Goal: Task Accomplishment & Management: Use online tool/utility

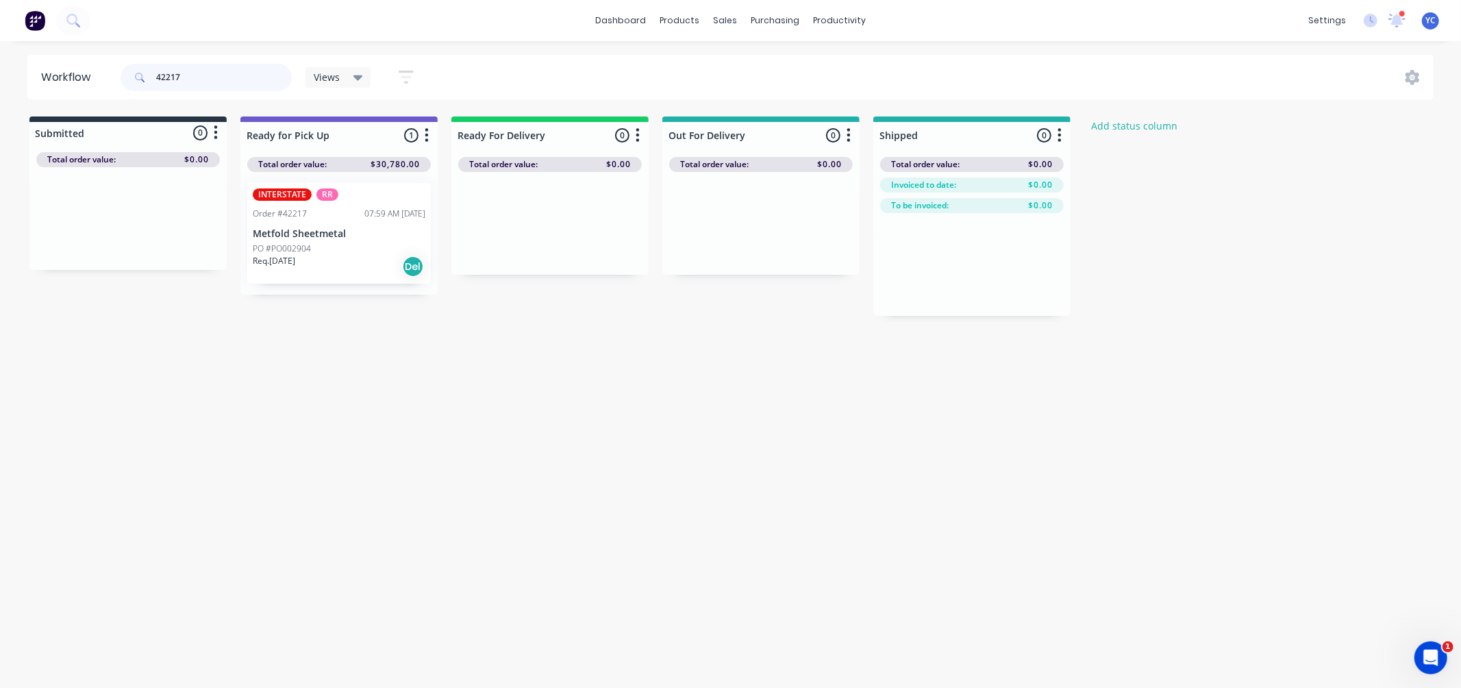
click at [243, 77] on input "42217" at bounding box center [224, 77] width 136 height 27
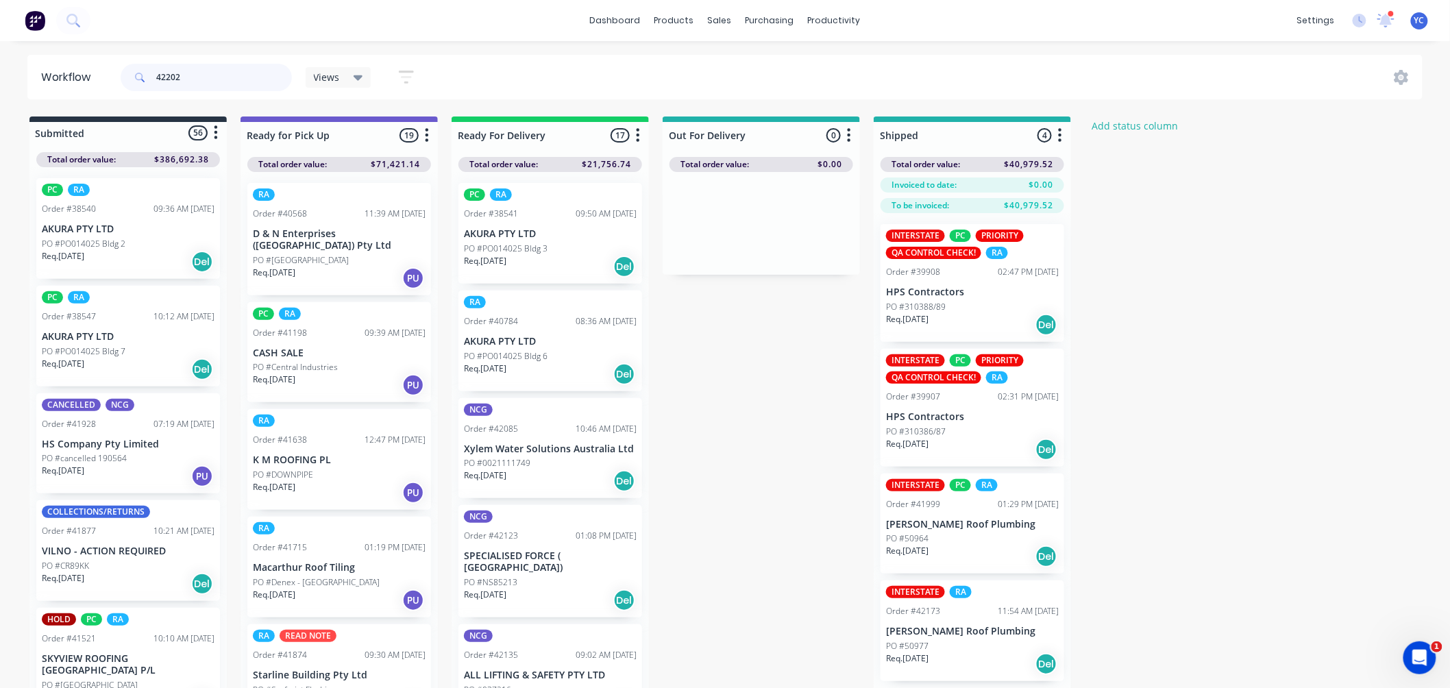
click at [217, 78] on input "42202" at bounding box center [224, 77] width 136 height 27
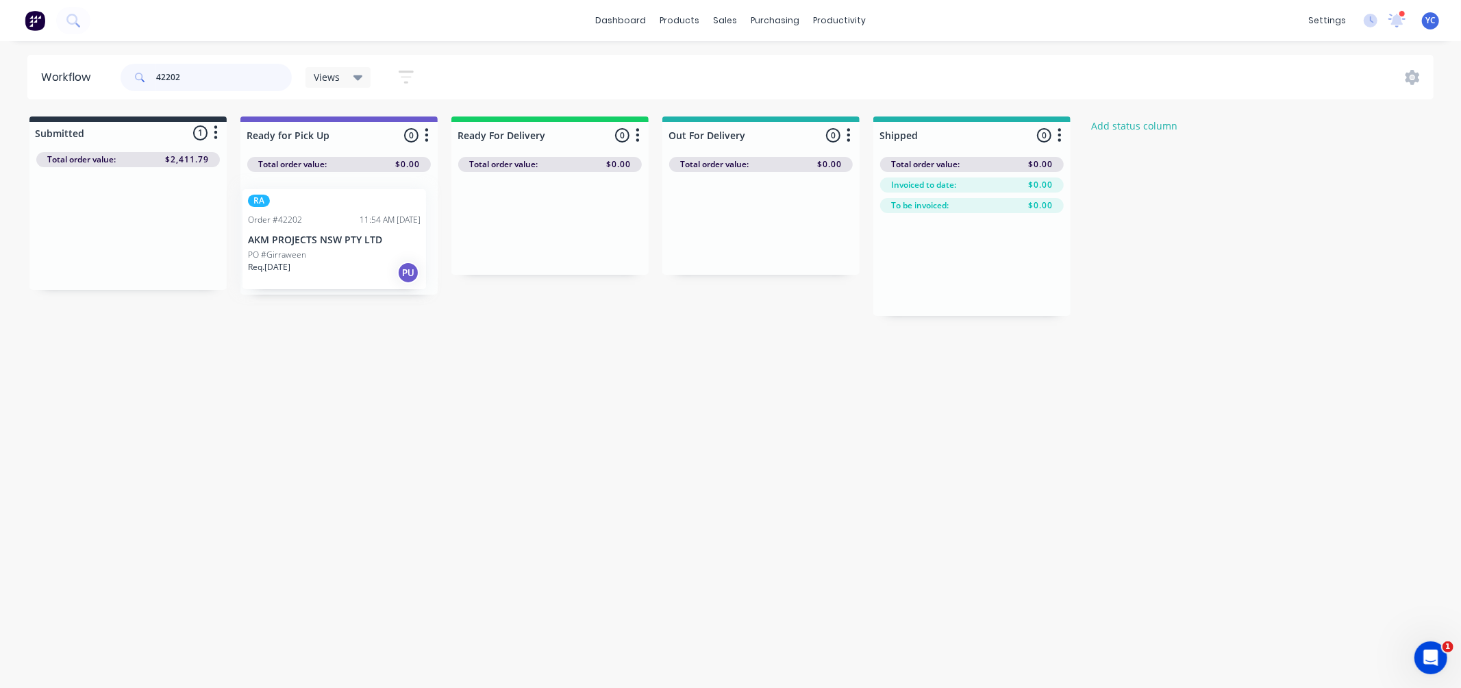
drag, startPoint x: 81, startPoint y: 245, endPoint x: 422, endPoint y: 345, distance: 355.5
click at [422, 345] on div "Workflow 42202 Views Save new view None (Default) edit AL edit ALL edit BB & TH…" at bounding box center [730, 358] width 1461 height 606
click at [225, 67] on input "42202" at bounding box center [224, 77] width 136 height 27
drag, startPoint x: 306, startPoint y: 243, endPoint x: 449, endPoint y: 336, distance: 171.2
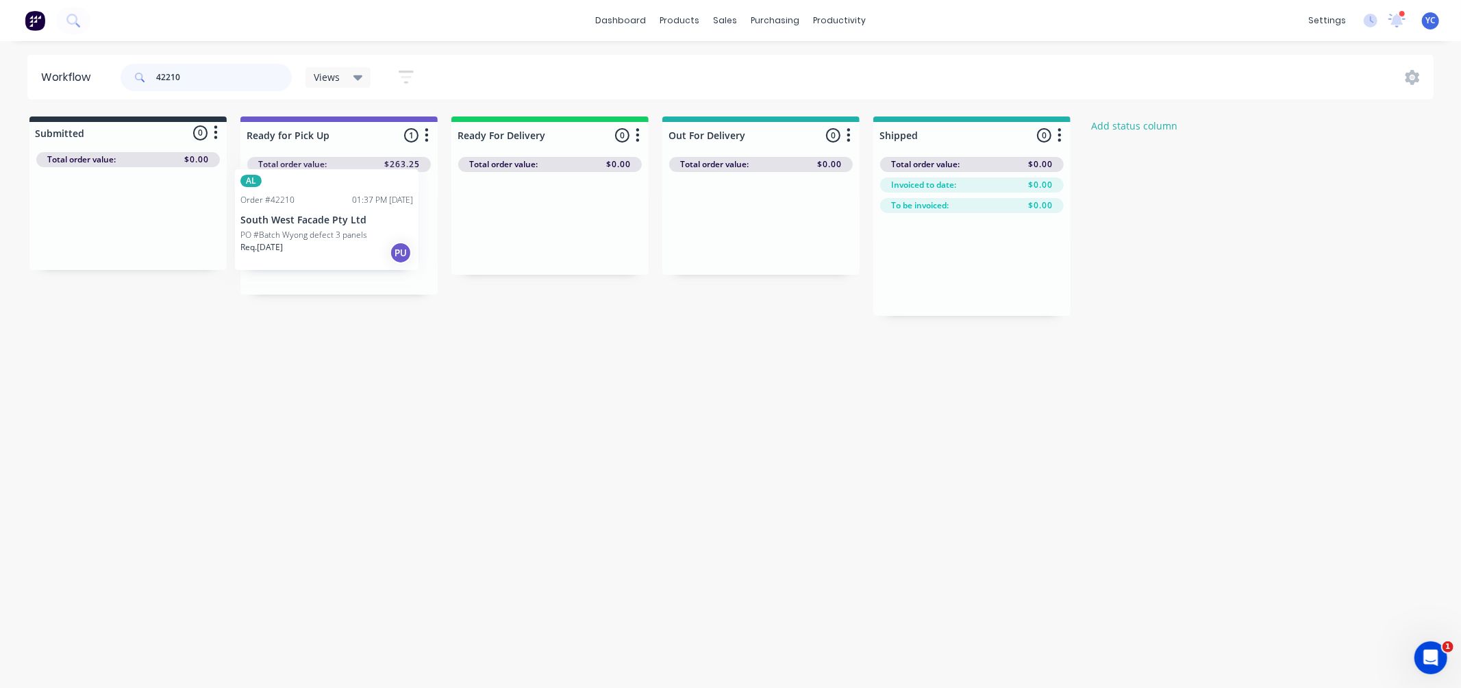
click at [451, 334] on div "Workflow 42210 Views Save new view None (Default) edit AL edit ALL edit BB & TH…" at bounding box center [730, 358] width 1461 height 606
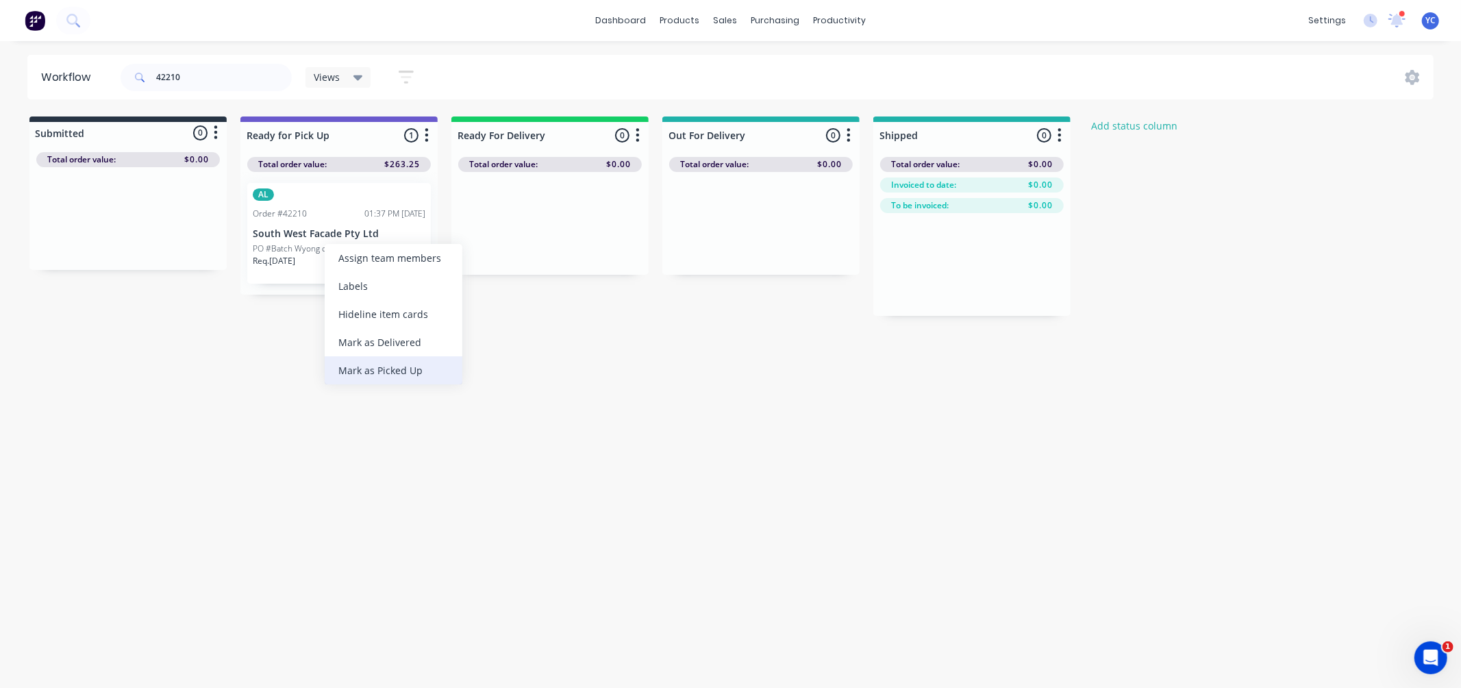
click at [407, 369] on div "Mark as Picked Up" at bounding box center [394, 370] width 138 height 28
click at [229, 85] on input "42210" at bounding box center [224, 77] width 136 height 27
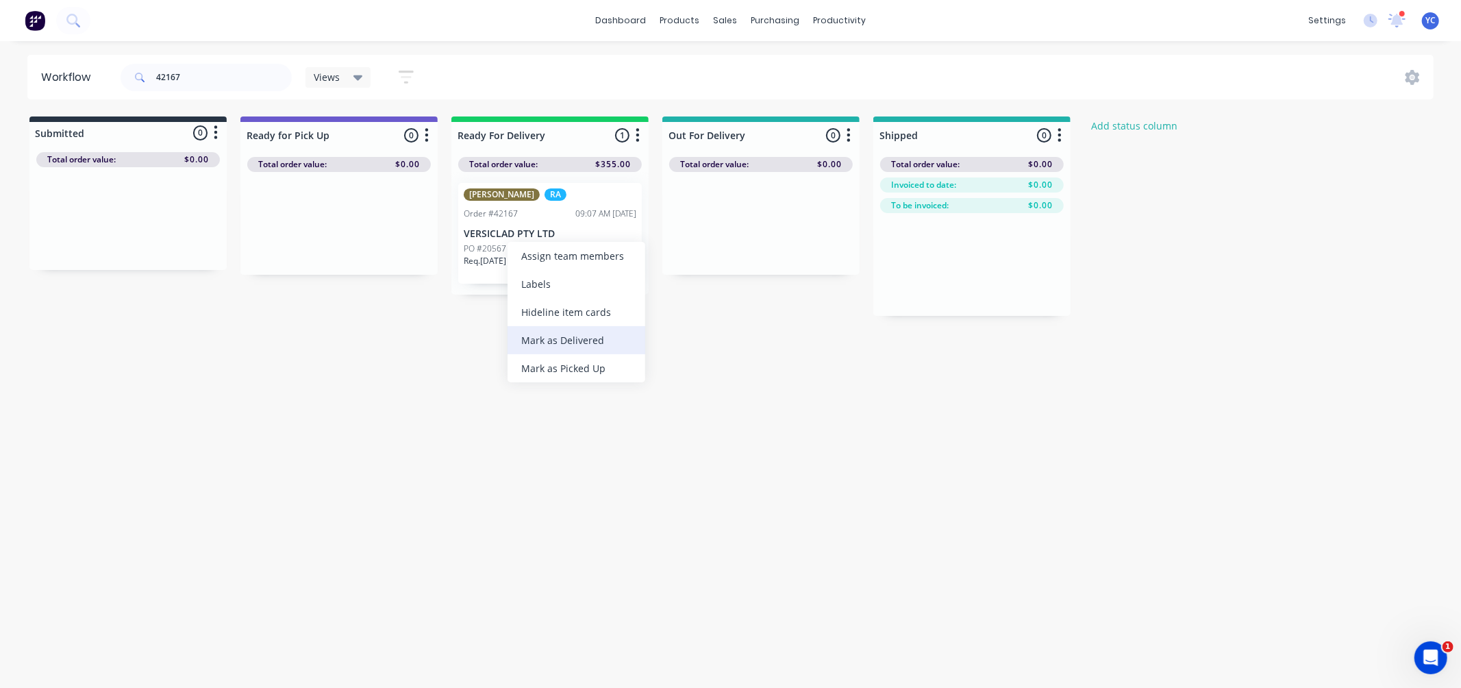
click at [558, 346] on div "Mark as Delivered" at bounding box center [577, 340] width 138 height 28
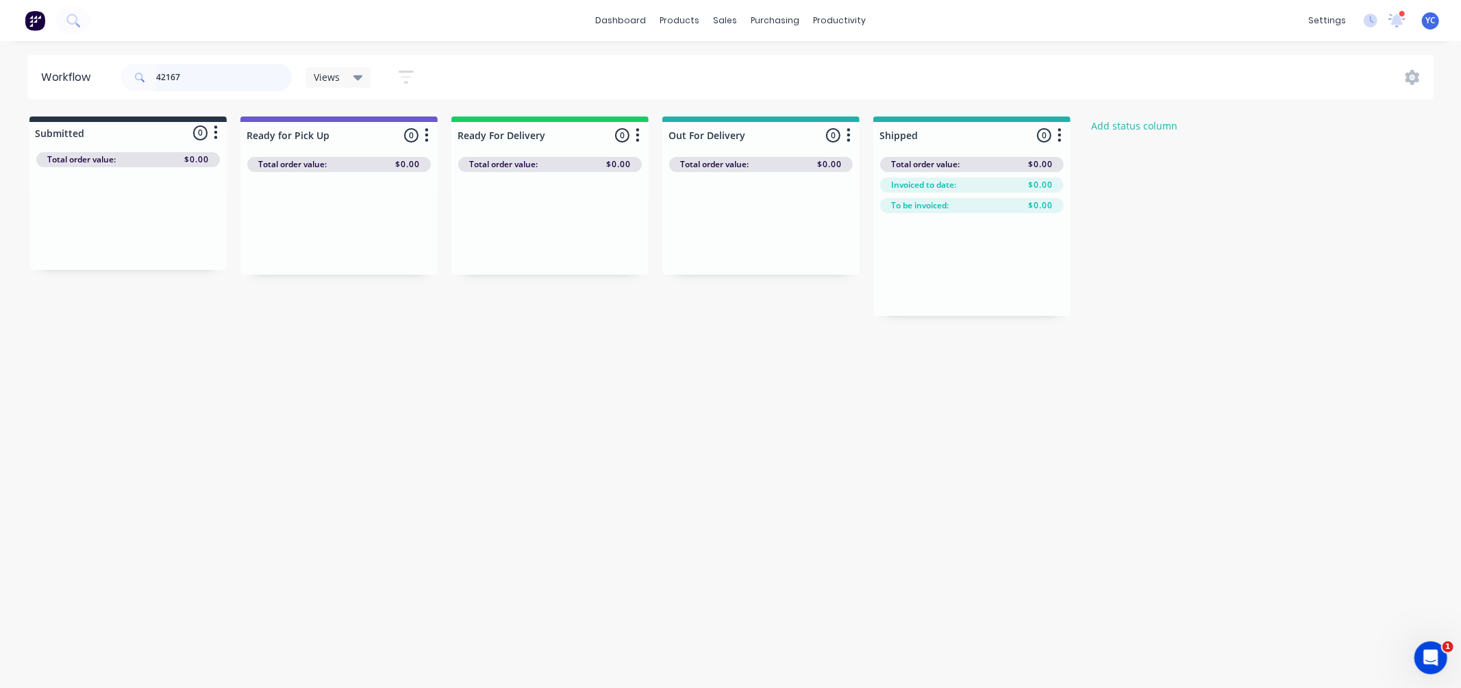
click at [264, 86] on input "42167" at bounding box center [224, 77] width 136 height 27
type input "versiclad"
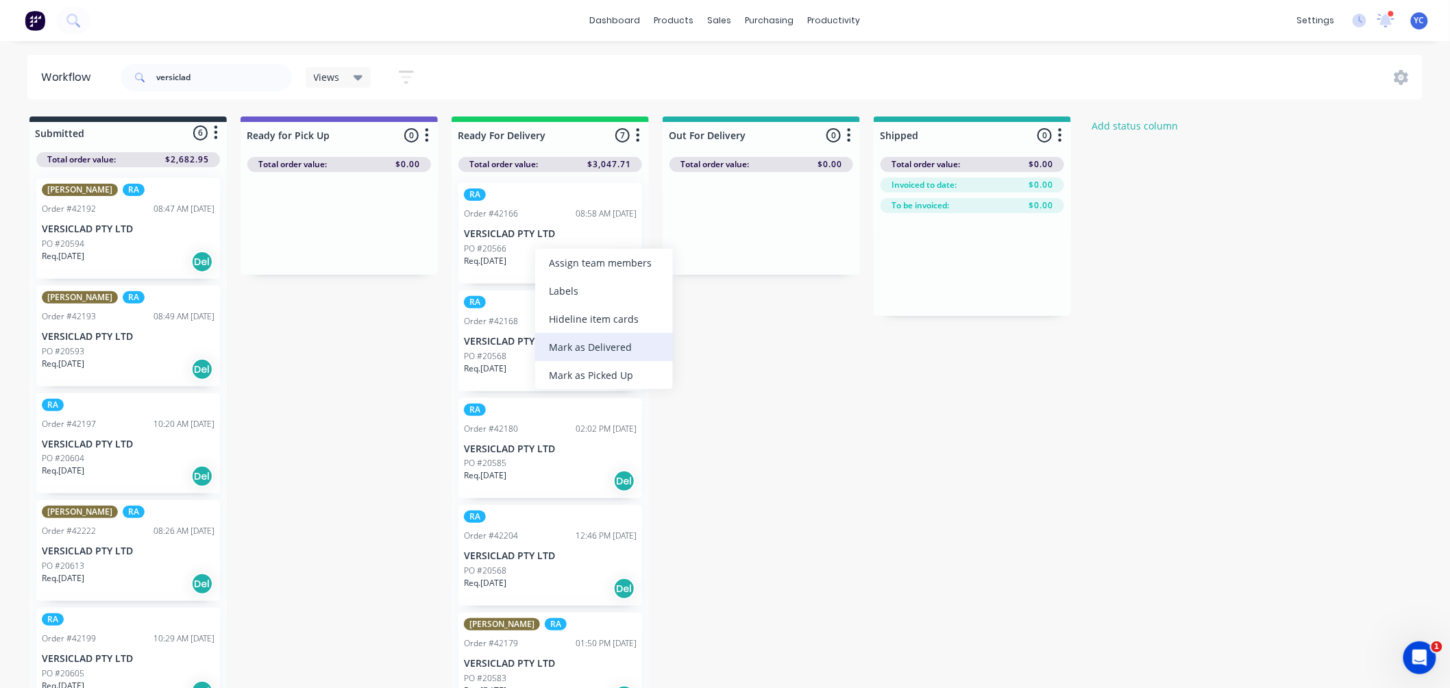
click at [582, 343] on div "Mark as Delivered" at bounding box center [604, 347] width 138 height 28
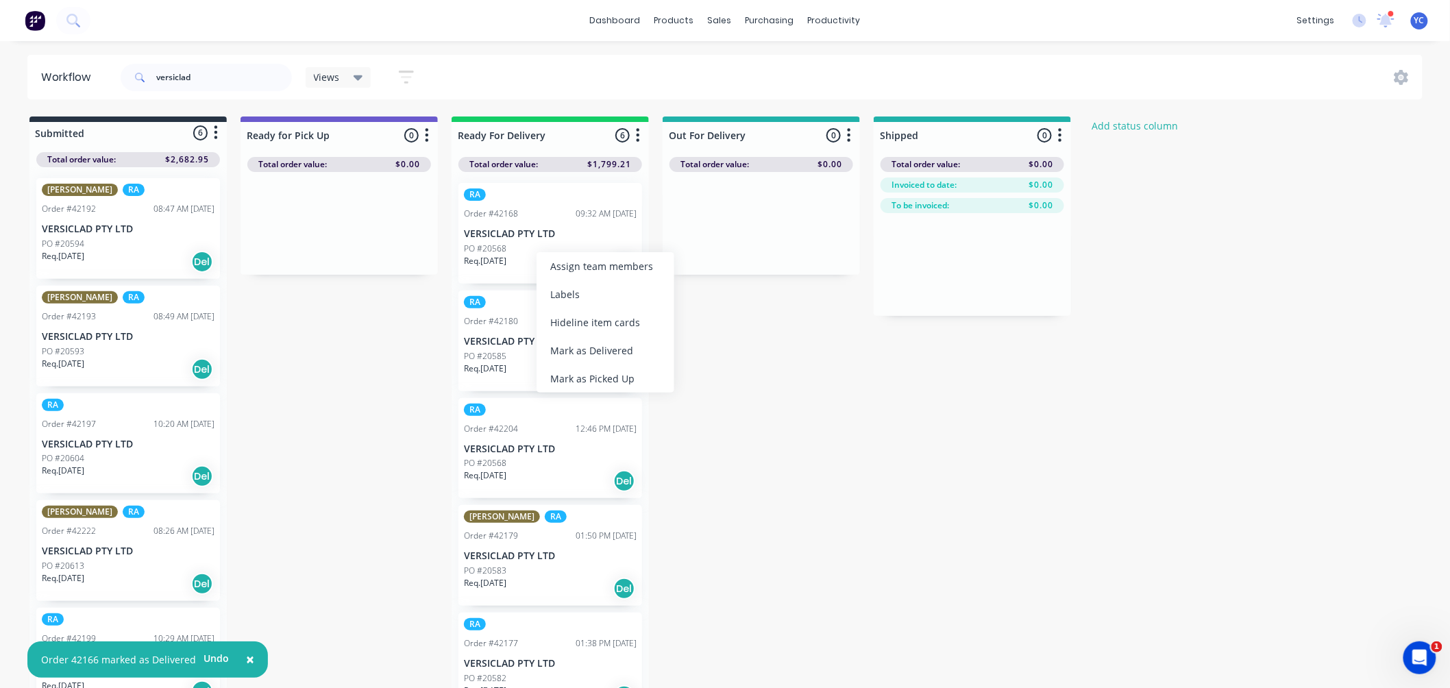
click at [575, 344] on div "Mark as Delivered" at bounding box center [605, 350] width 138 height 28
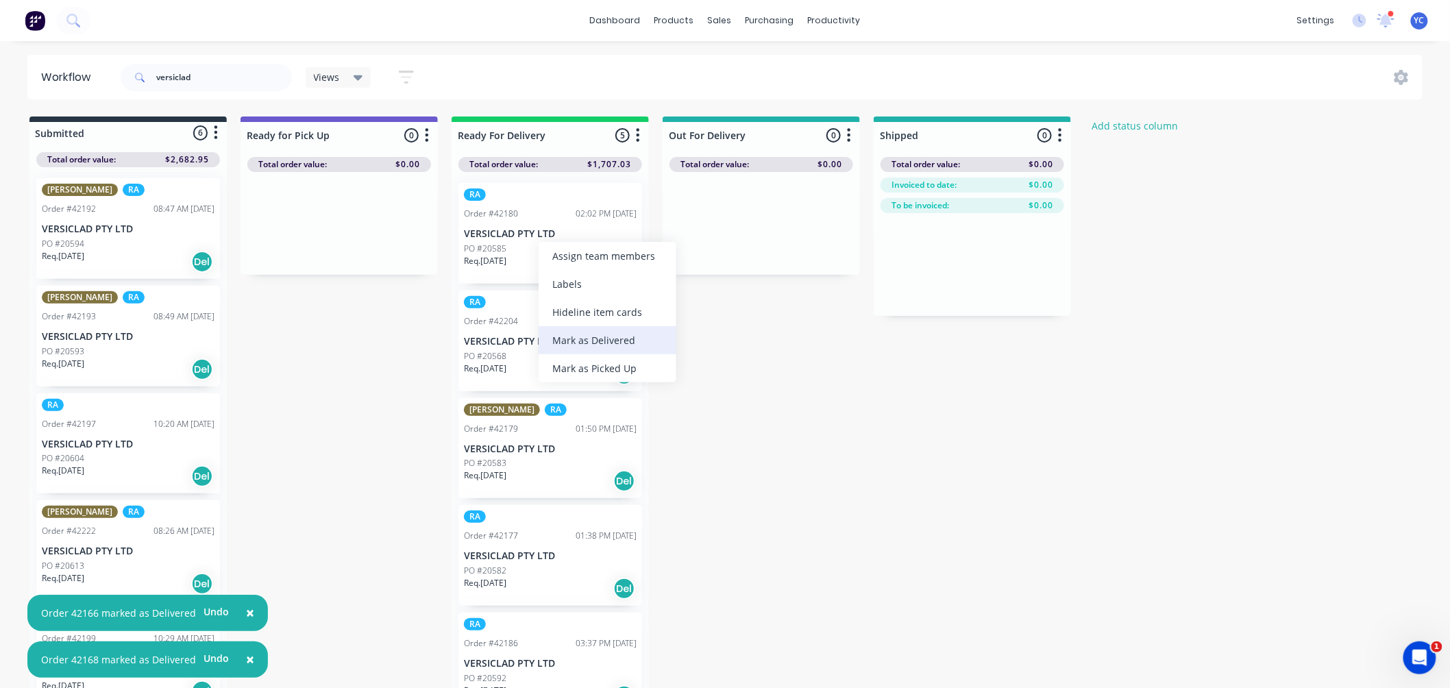
click at [580, 340] on div "Mark as Delivered" at bounding box center [607, 340] width 138 height 28
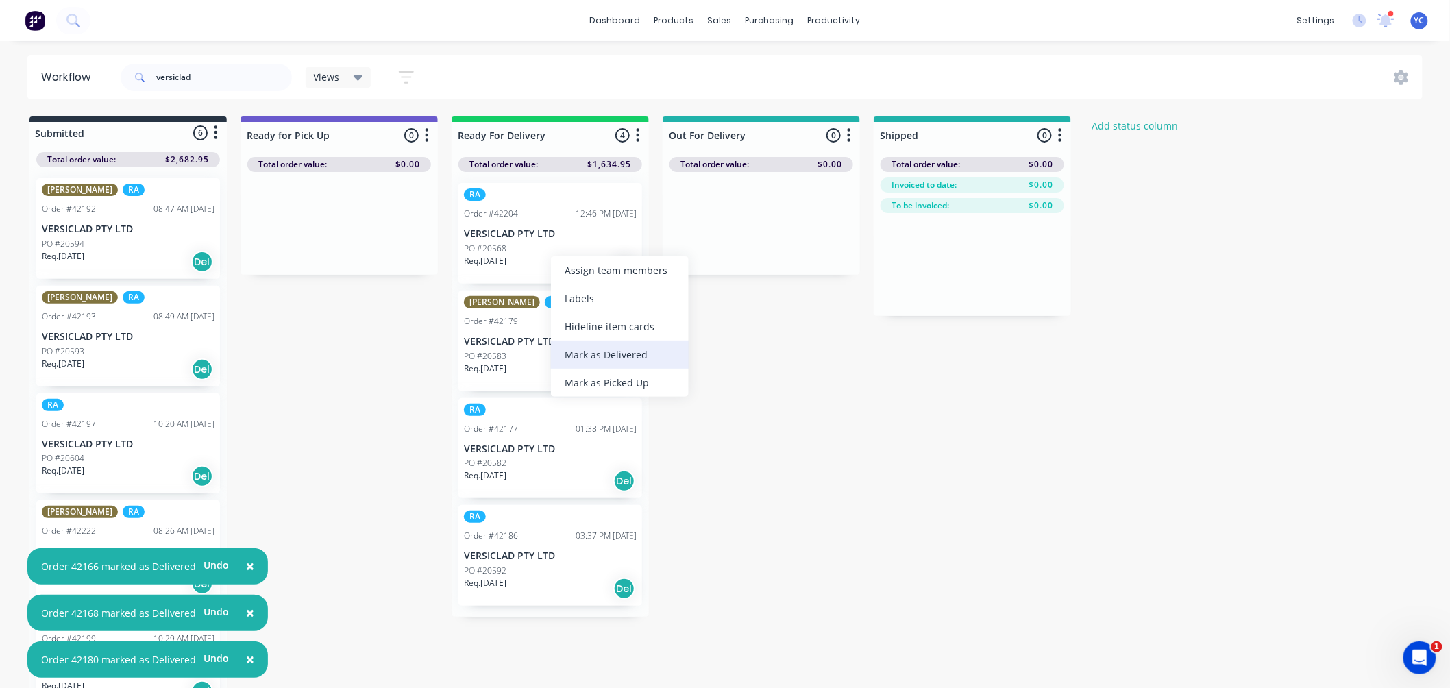
click at [594, 358] on div "Mark as Delivered" at bounding box center [620, 354] width 138 height 28
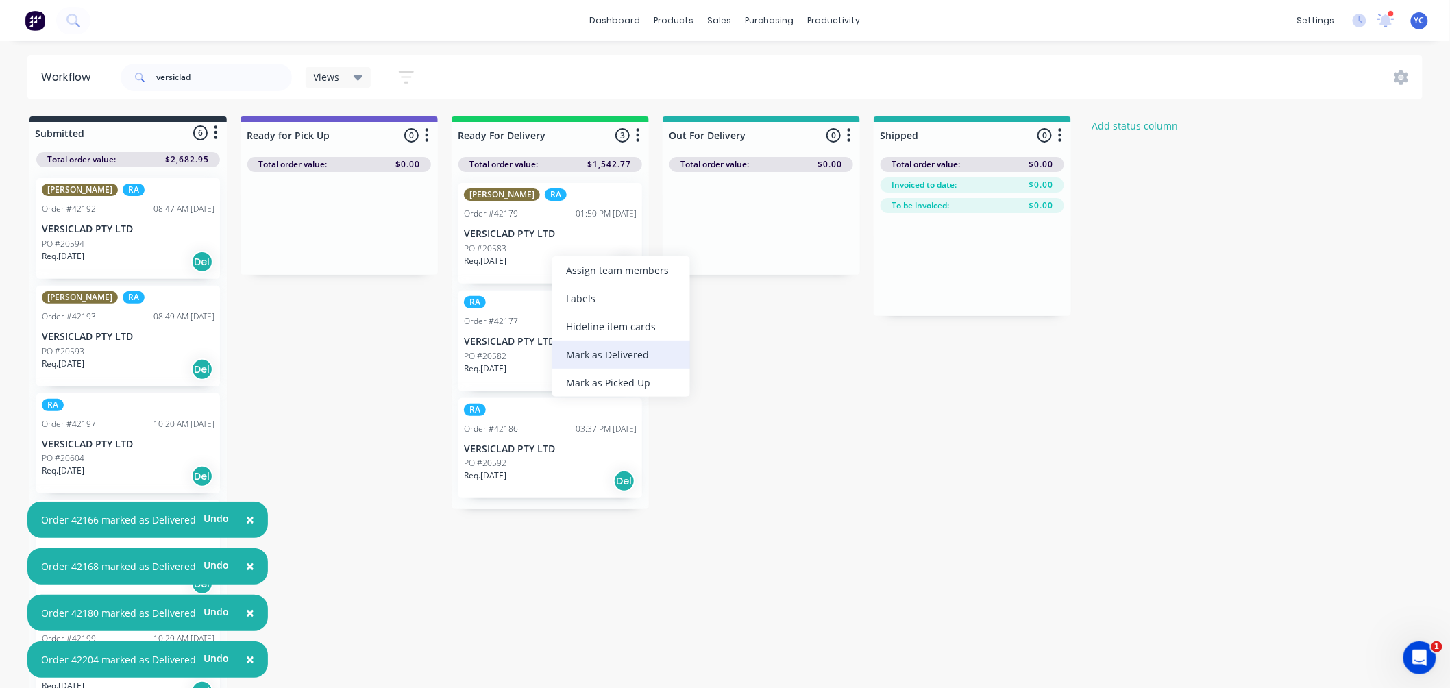
click at [591, 360] on div "Mark as Delivered" at bounding box center [621, 354] width 138 height 28
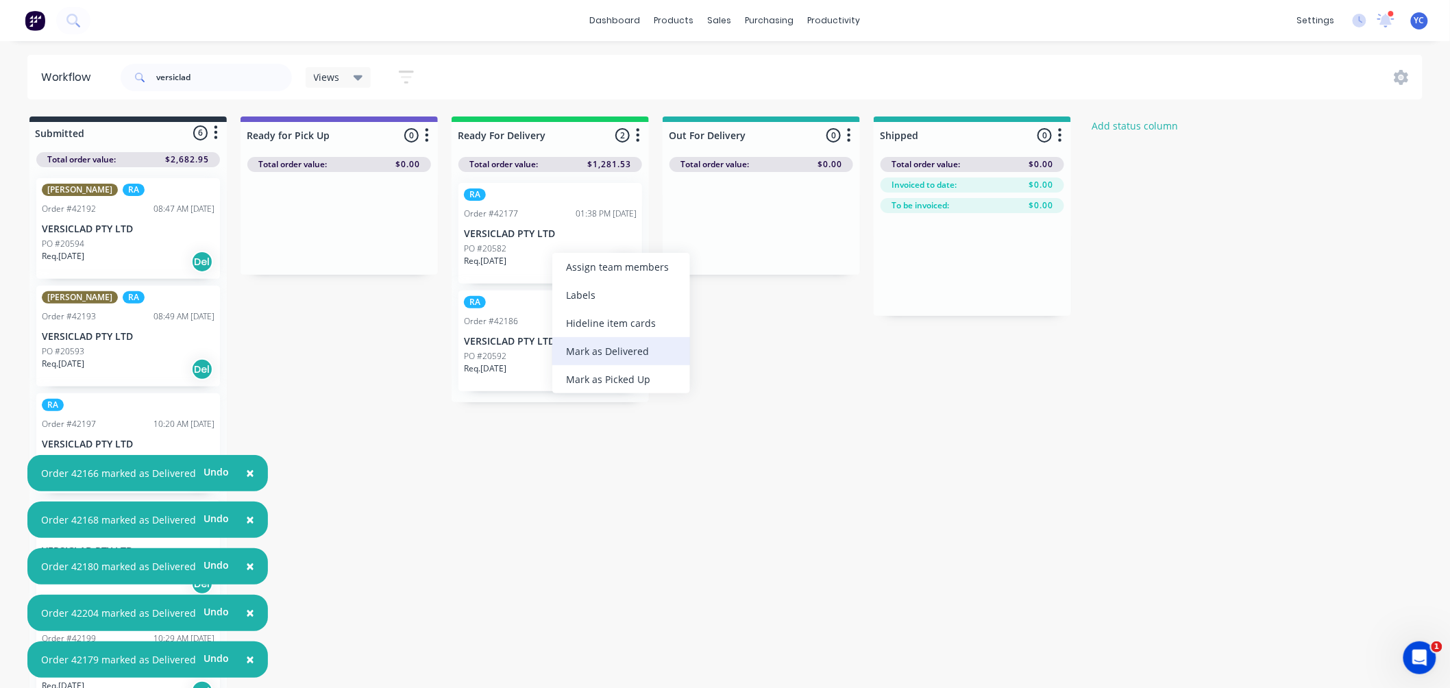
click at [597, 347] on div "Mark as Delivered" at bounding box center [621, 351] width 138 height 28
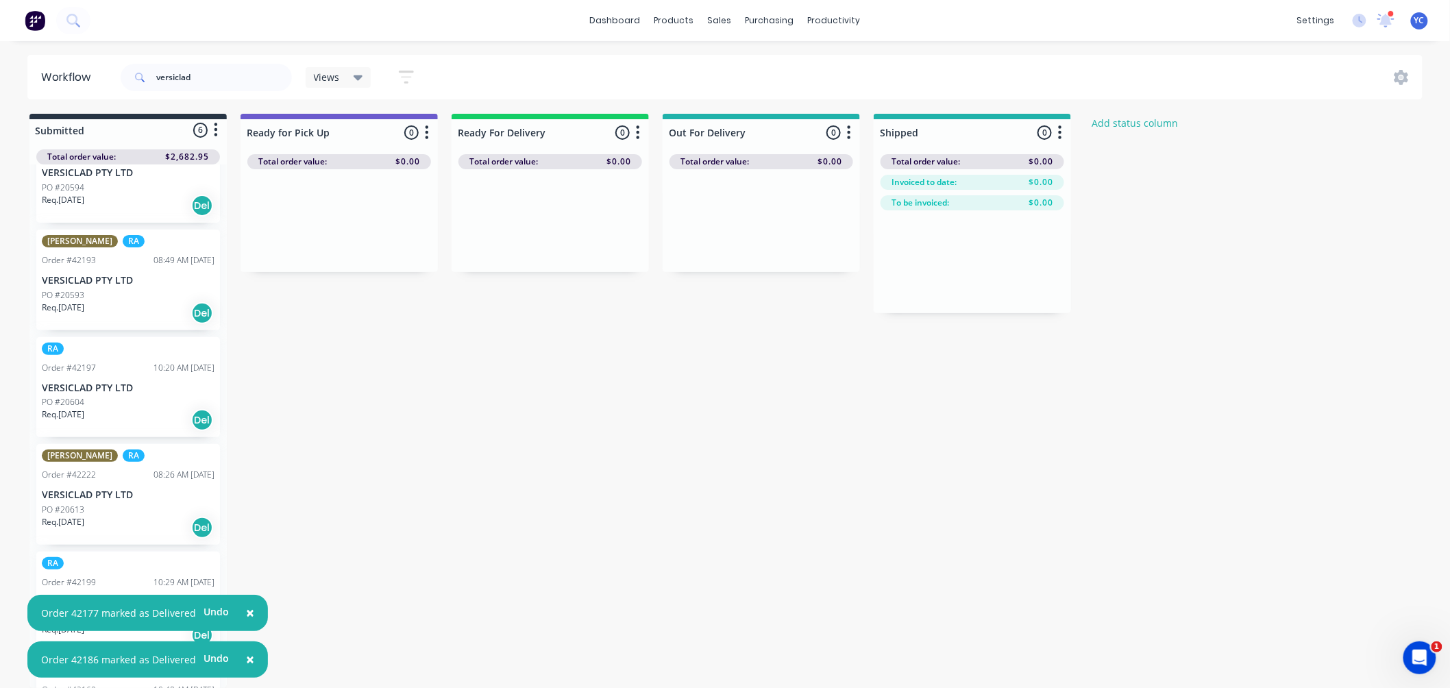
scroll to position [124, 0]
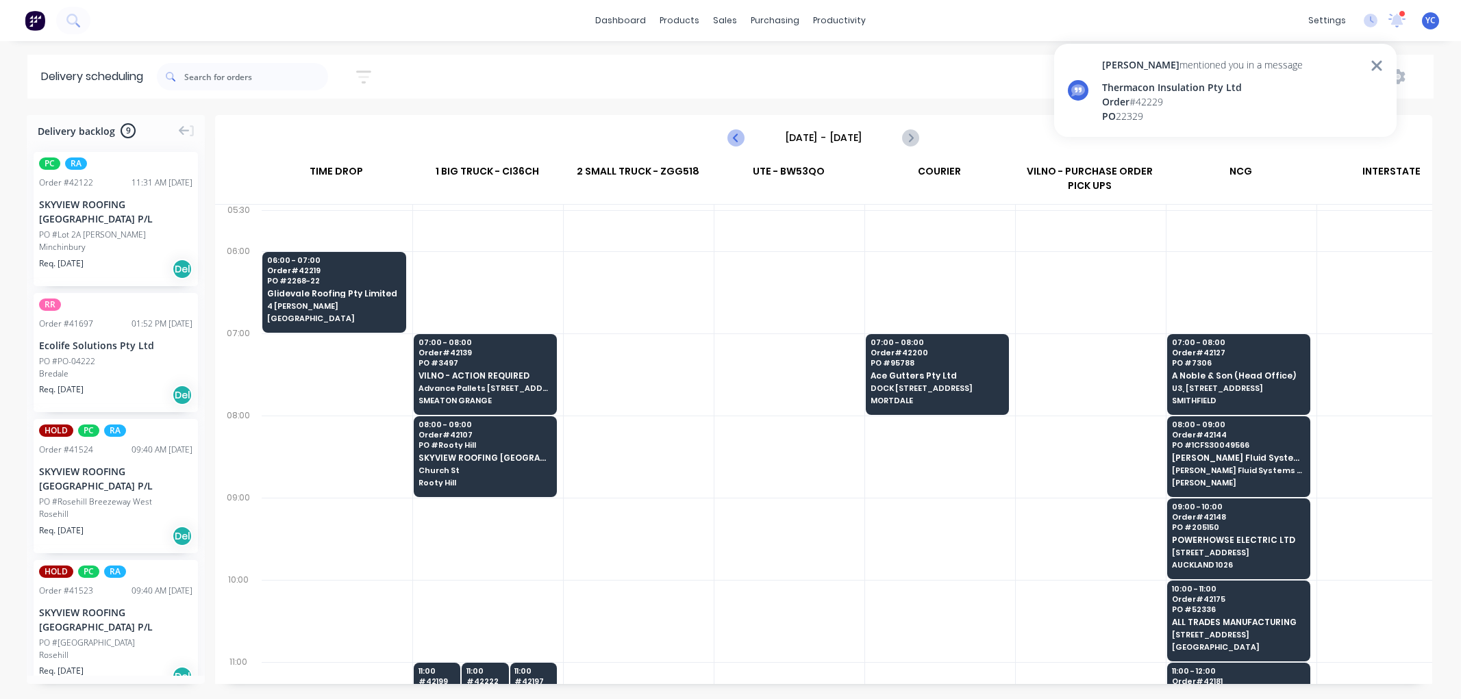
click at [737, 136] on icon "Previous page" at bounding box center [737, 137] width 16 height 16
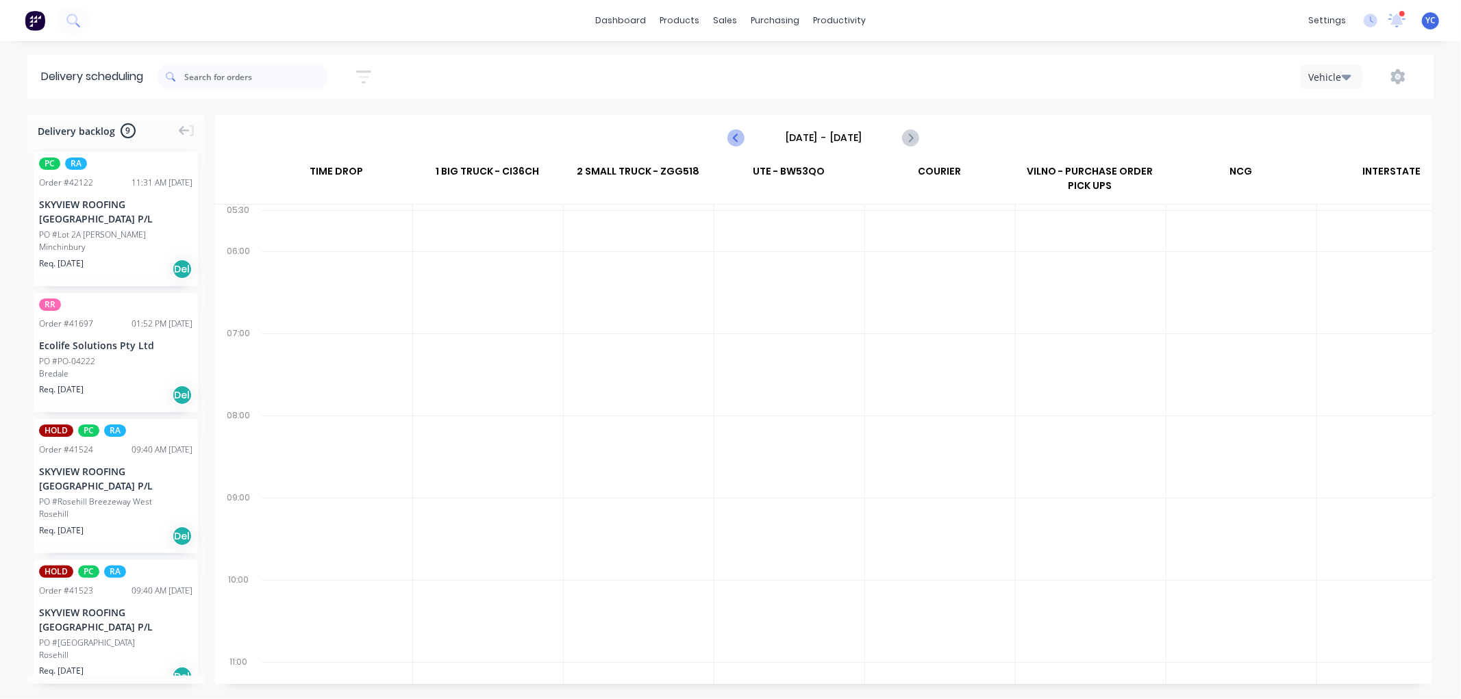
scroll to position [0, 1]
click at [737, 136] on icon "Previous page" at bounding box center [737, 137] width 16 height 16
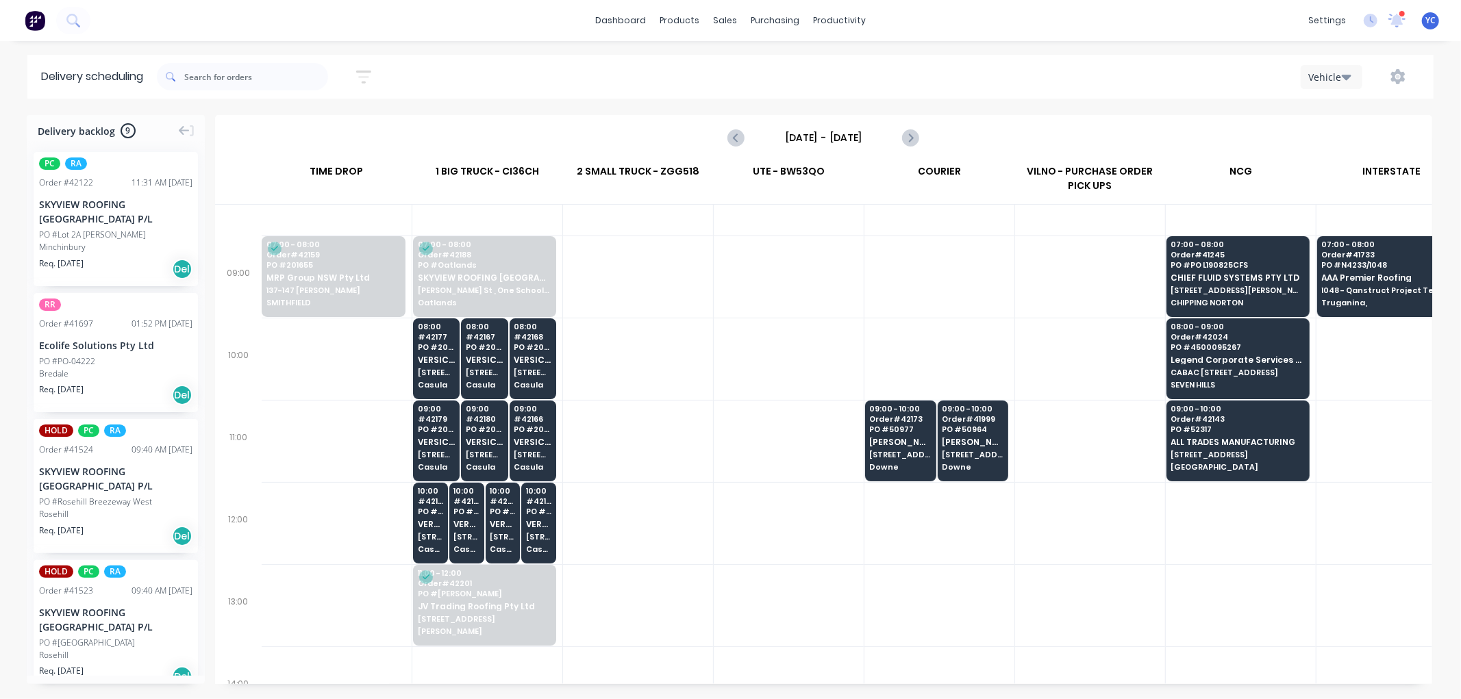
scroll to position [228, 1]
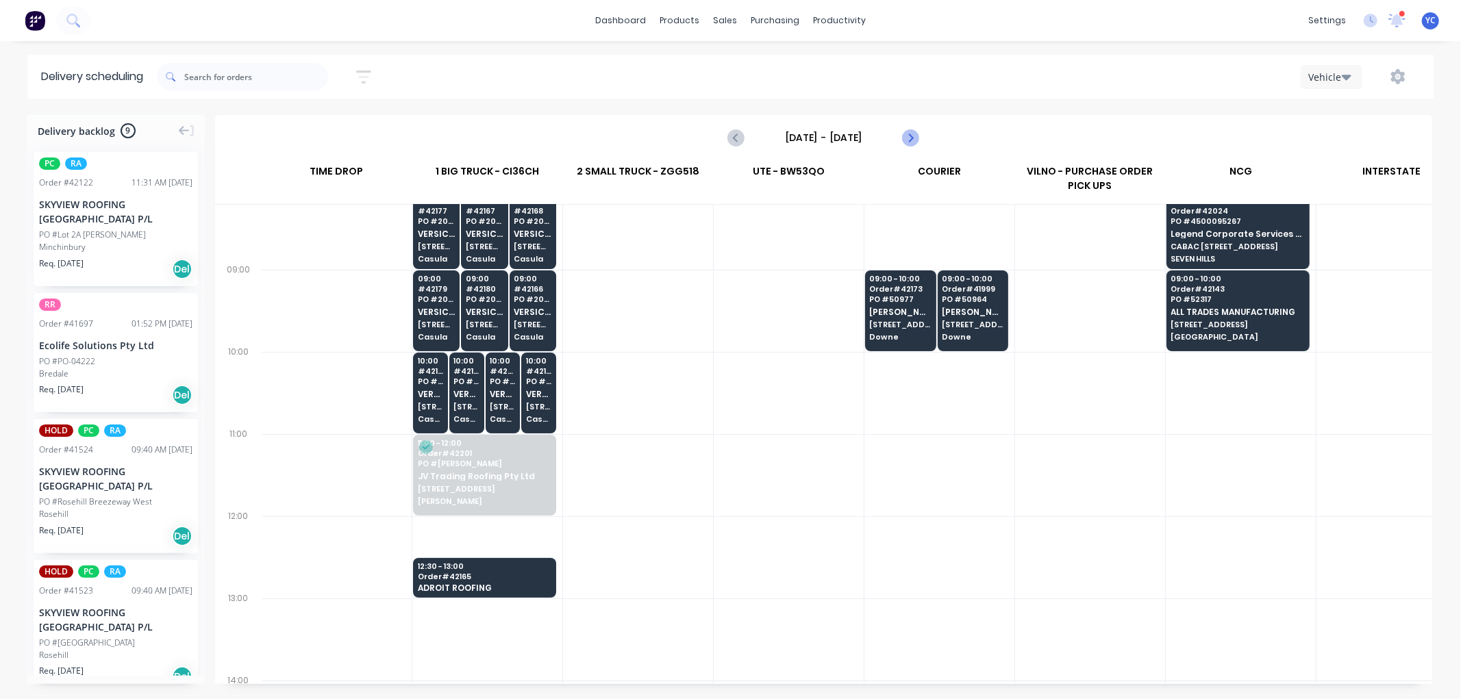
click at [902, 135] on icon "Next page" at bounding box center [910, 137] width 16 height 16
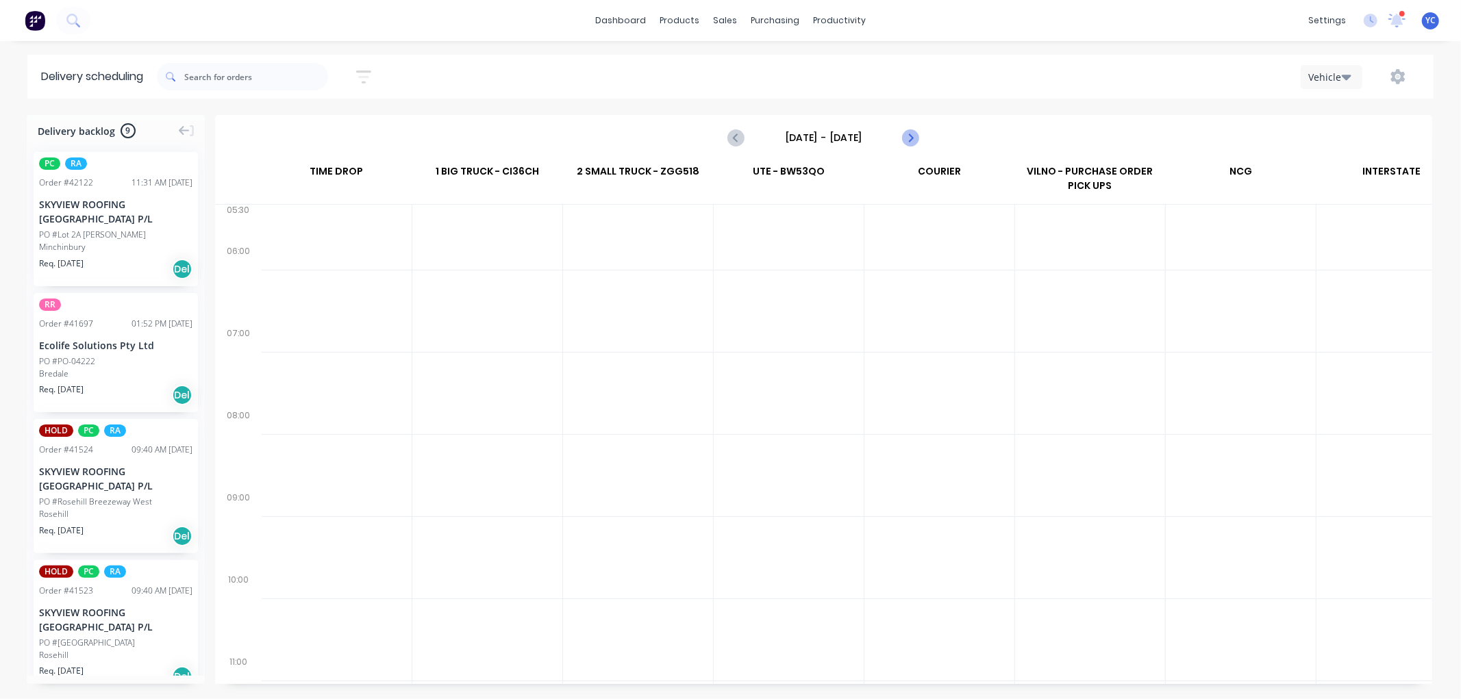
click at [910, 139] on icon "Next page" at bounding box center [910, 137] width 6 height 11
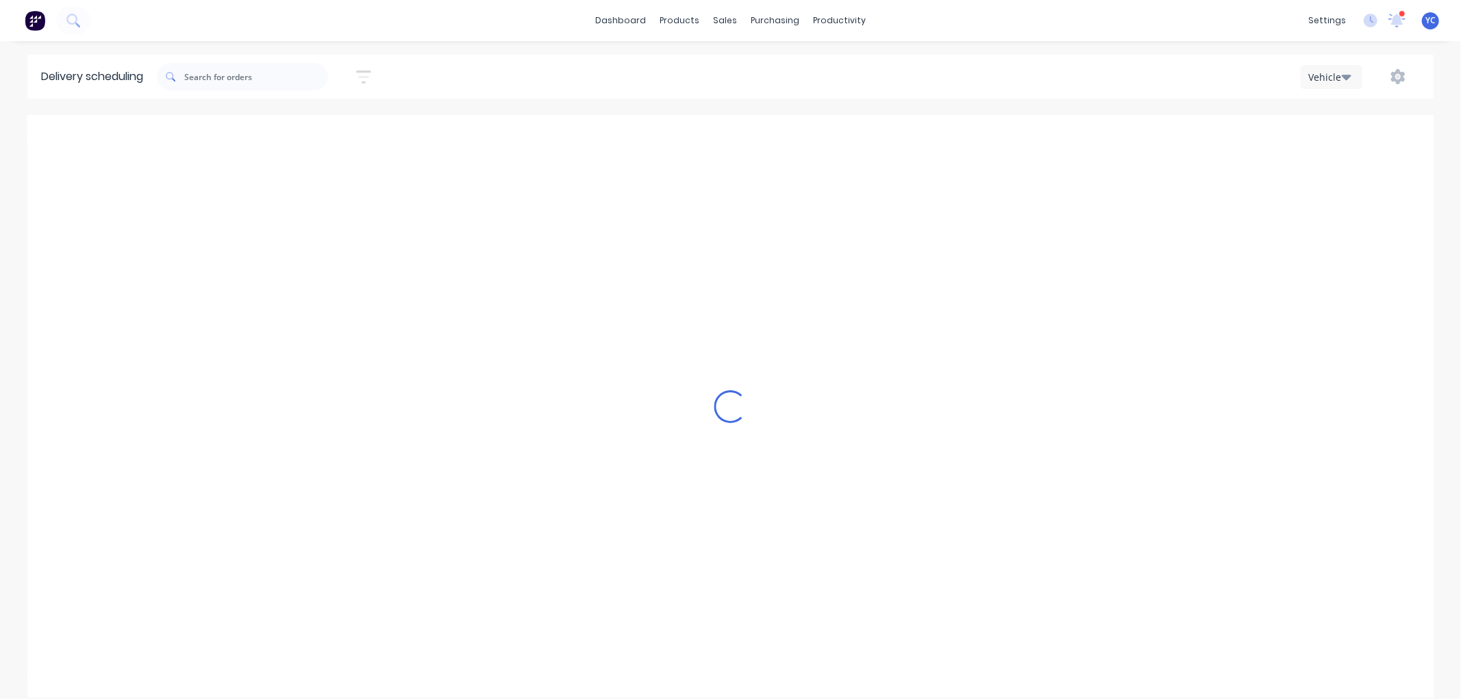
scroll to position [0, 1]
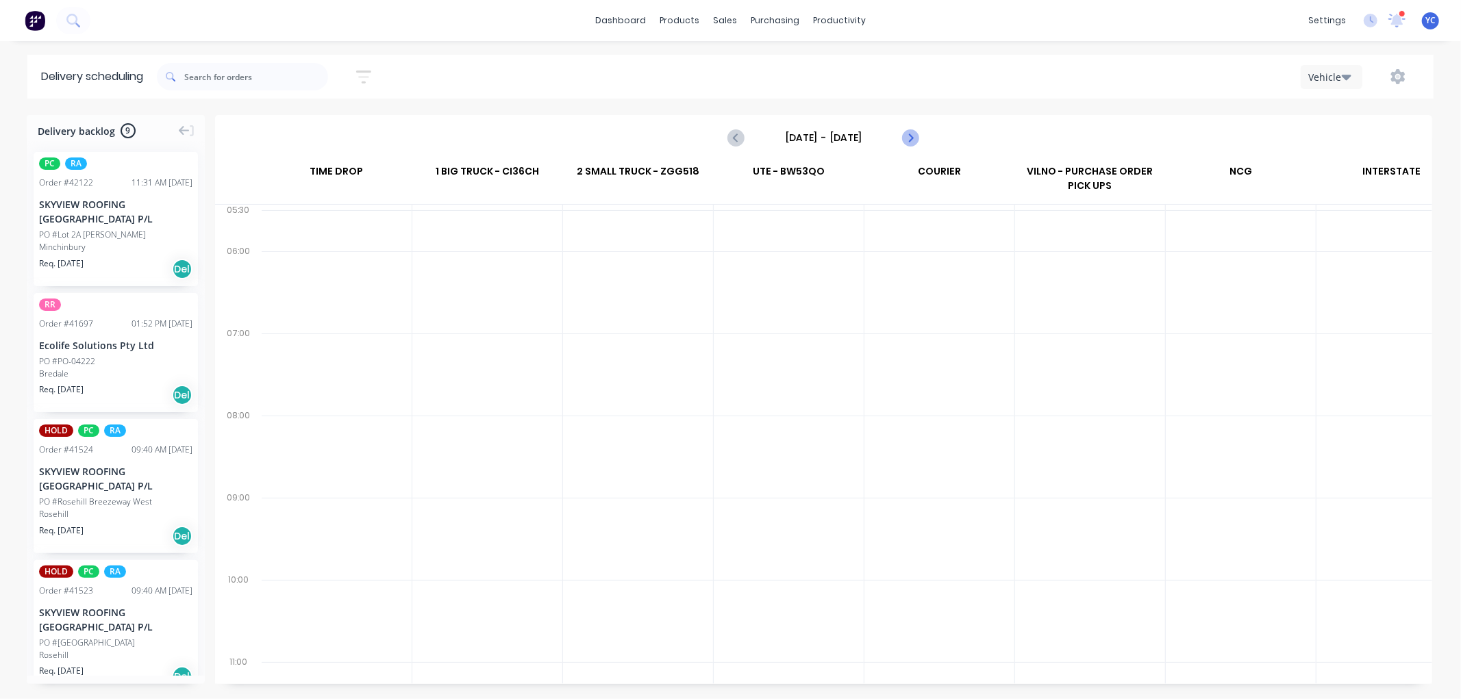
click at [910, 139] on icon "Next page" at bounding box center [910, 137] width 6 height 11
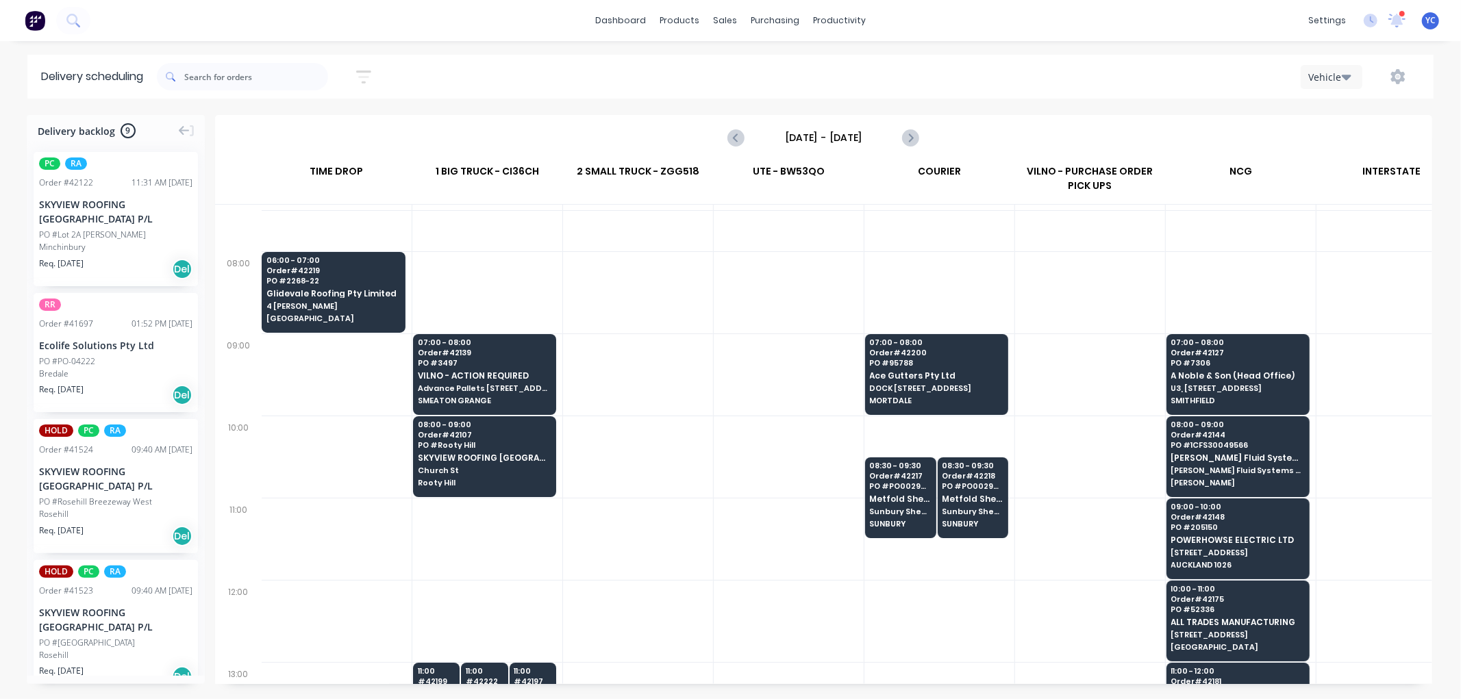
scroll to position [152, 1]
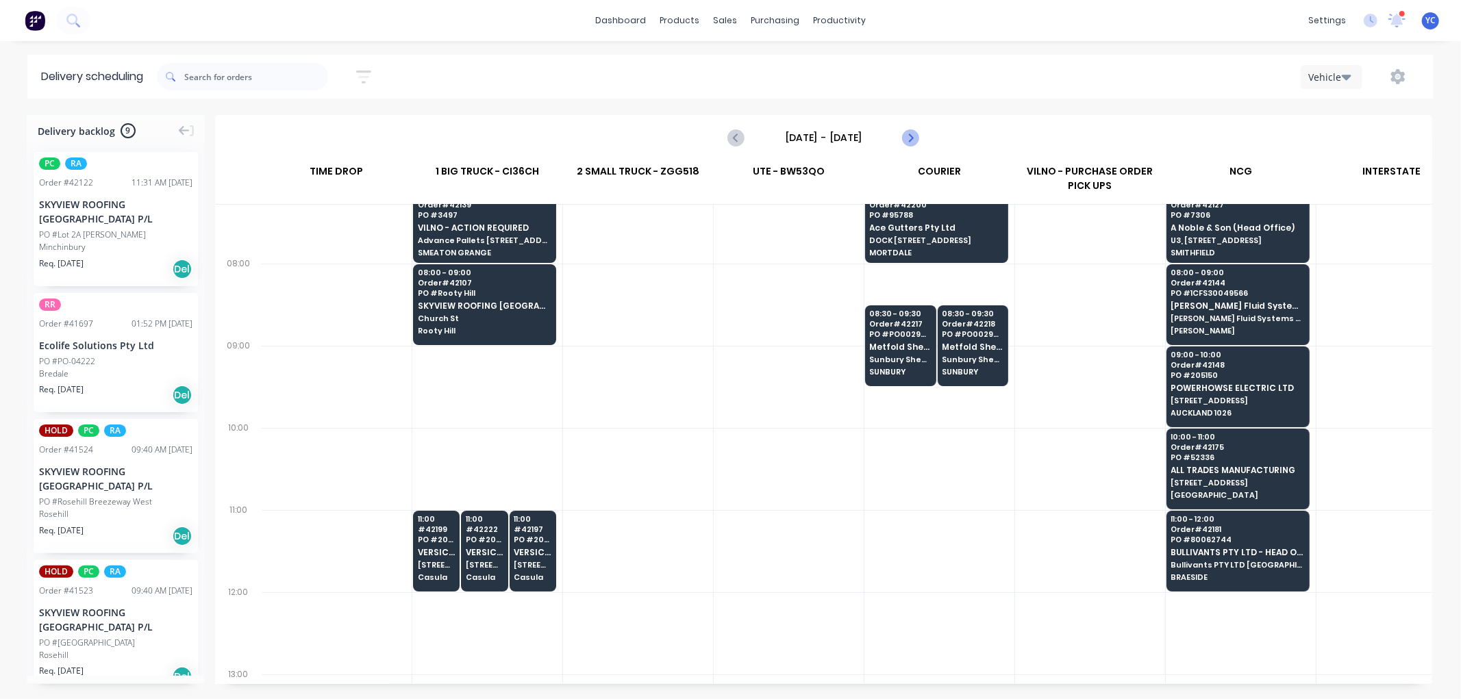
click at [915, 134] on icon "Next page" at bounding box center [910, 137] width 16 height 16
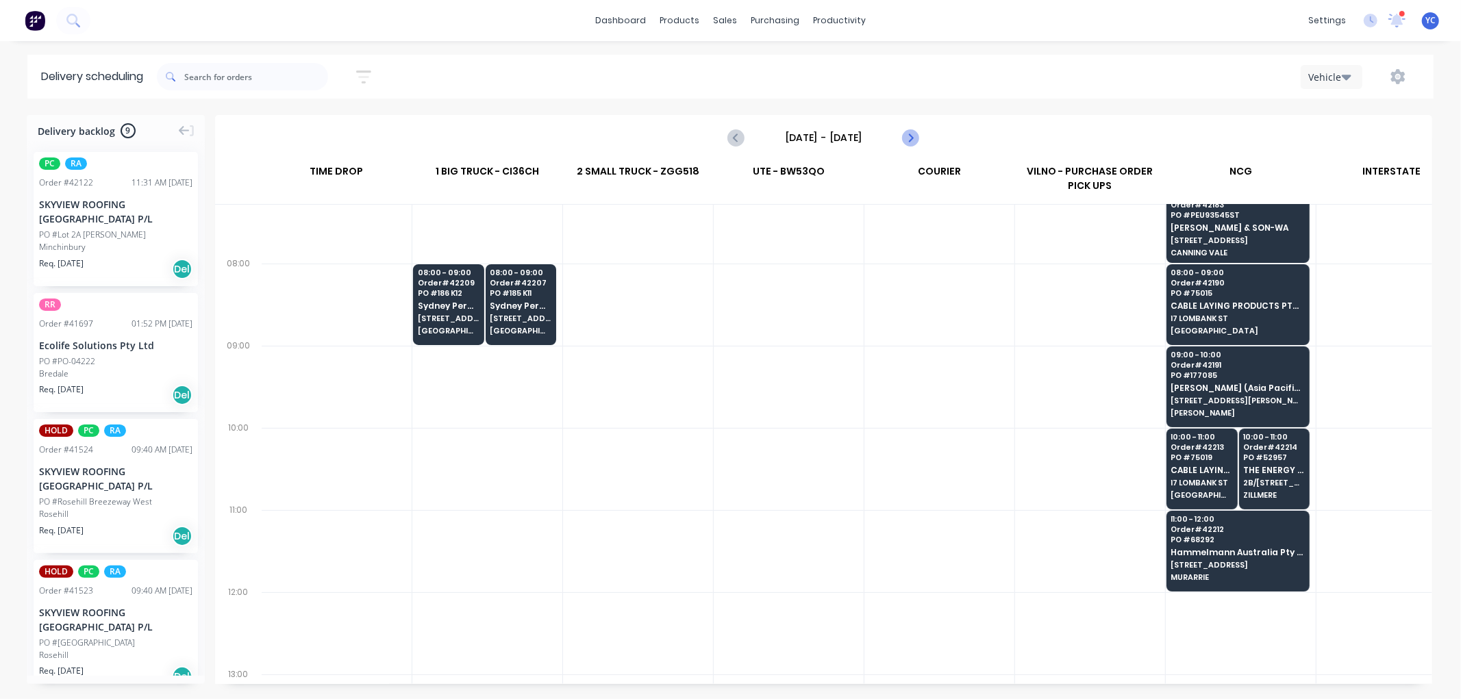
click at [915, 134] on icon "Next page" at bounding box center [910, 137] width 16 height 16
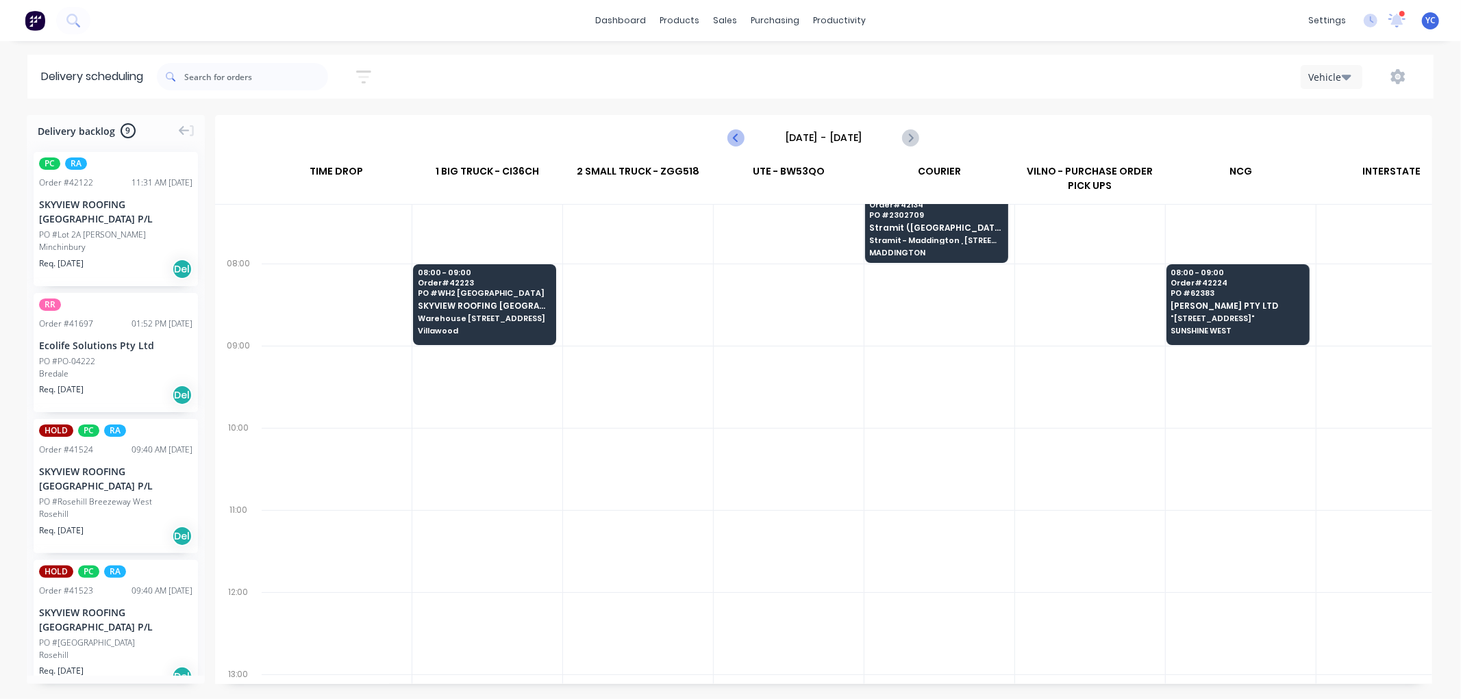
click at [741, 134] on icon "Previous page" at bounding box center [737, 137] width 16 height 16
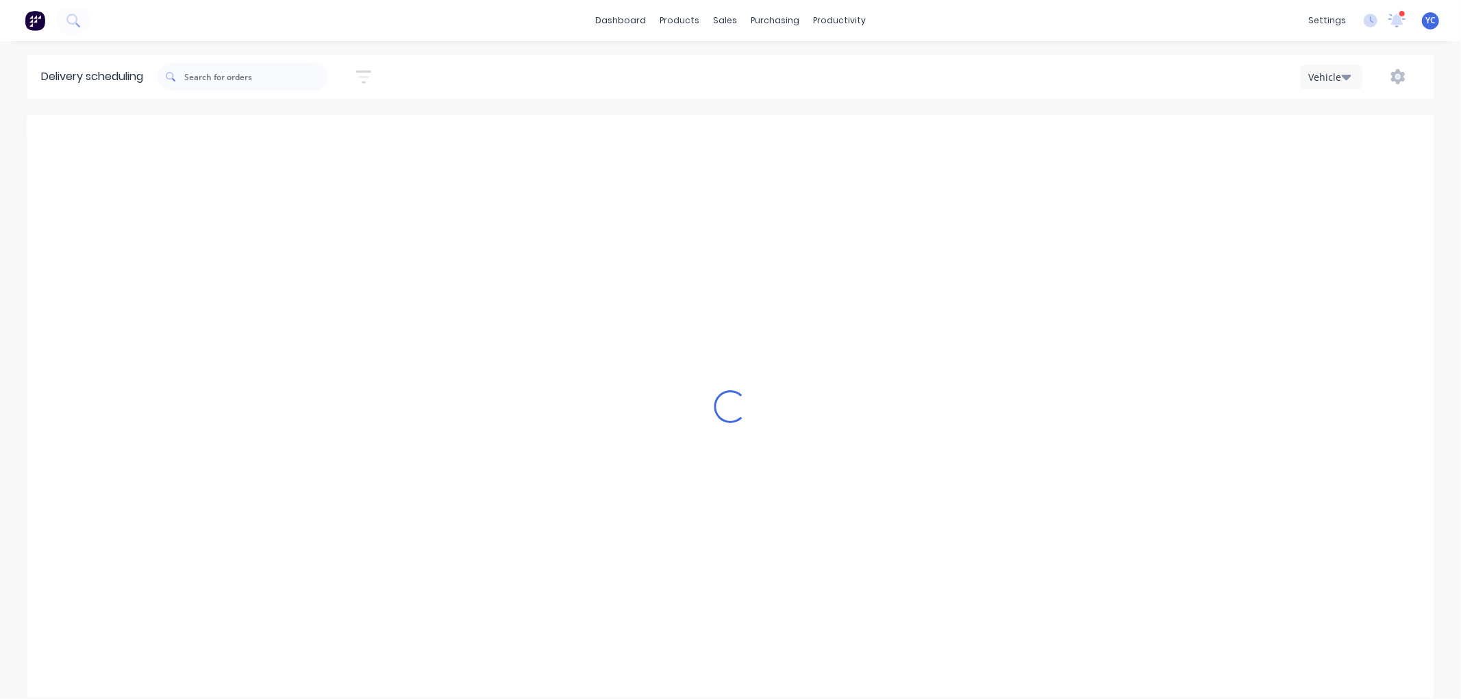
click at [741, 134] on icon "Previous page" at bounding box center [737, 137] width 16 height 16
type input "Monday - 13/10/25"
